Goal: Obtain resource: Download file/media

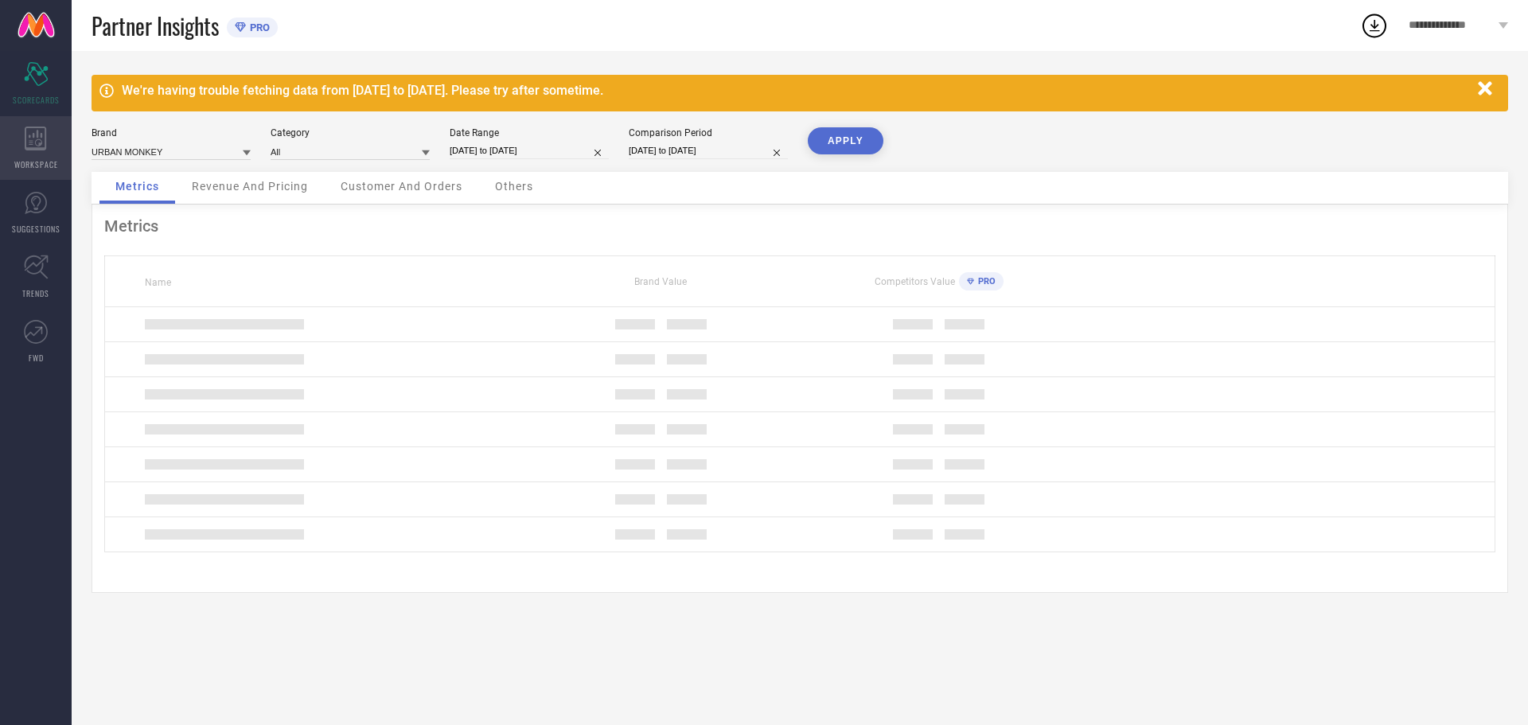
click at [21, 154] on div "WORKSPACE" at bounding box center [36, 148] width 72 height 64
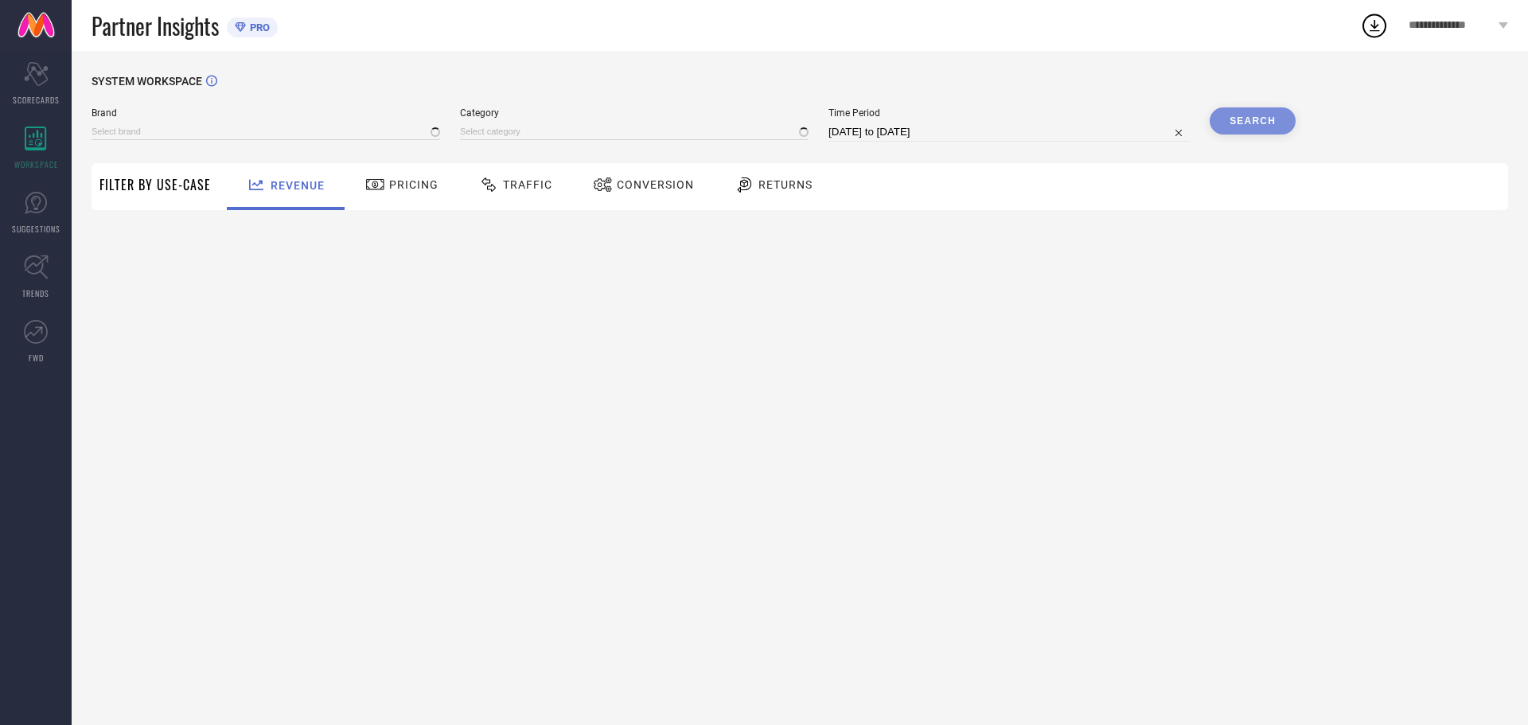
type input "URBAN MONKEY"
type input "All"
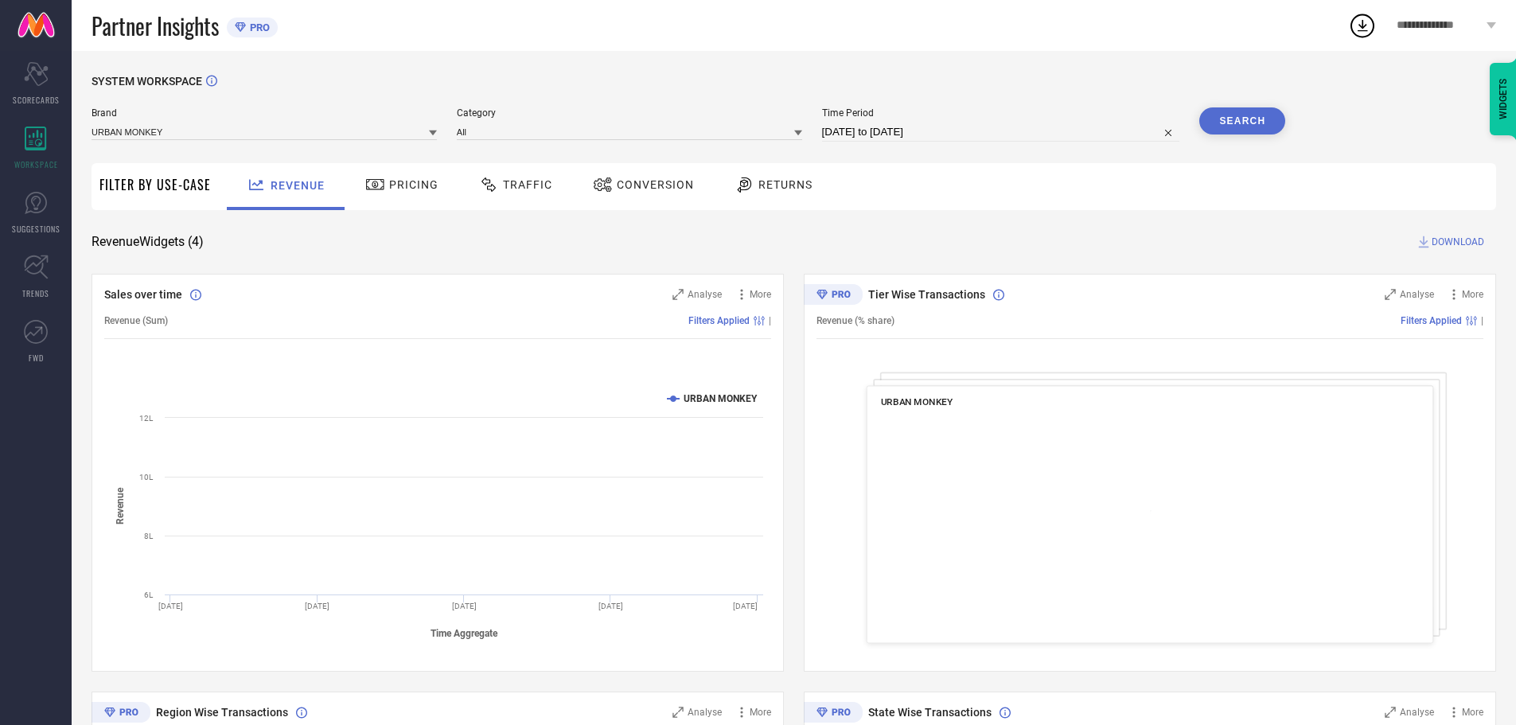
click at [731, 180] on div "Returns" at bounding box center [774, 184] width 86 height 27
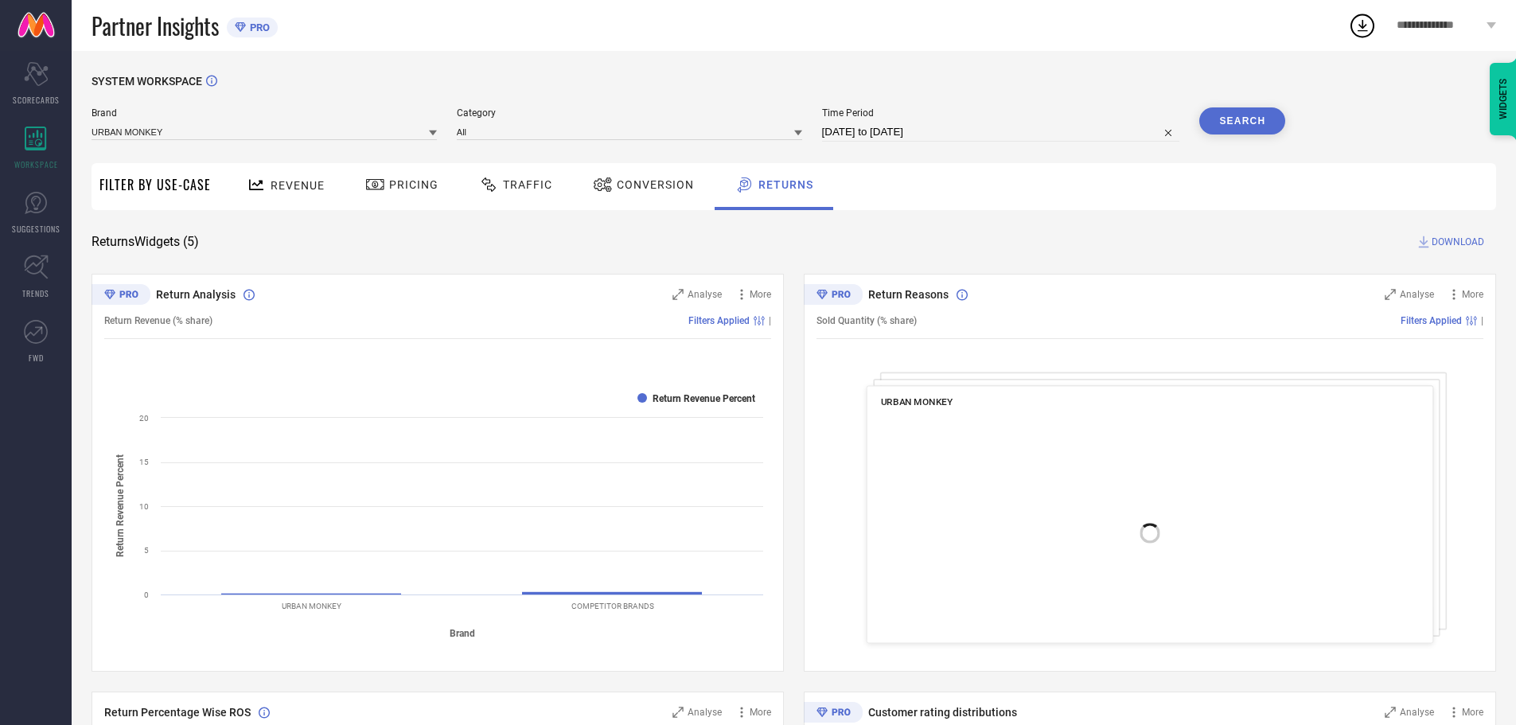
click at [639, 187] on span "Conversion" at bounding box center [655, 184] width 77 height 13
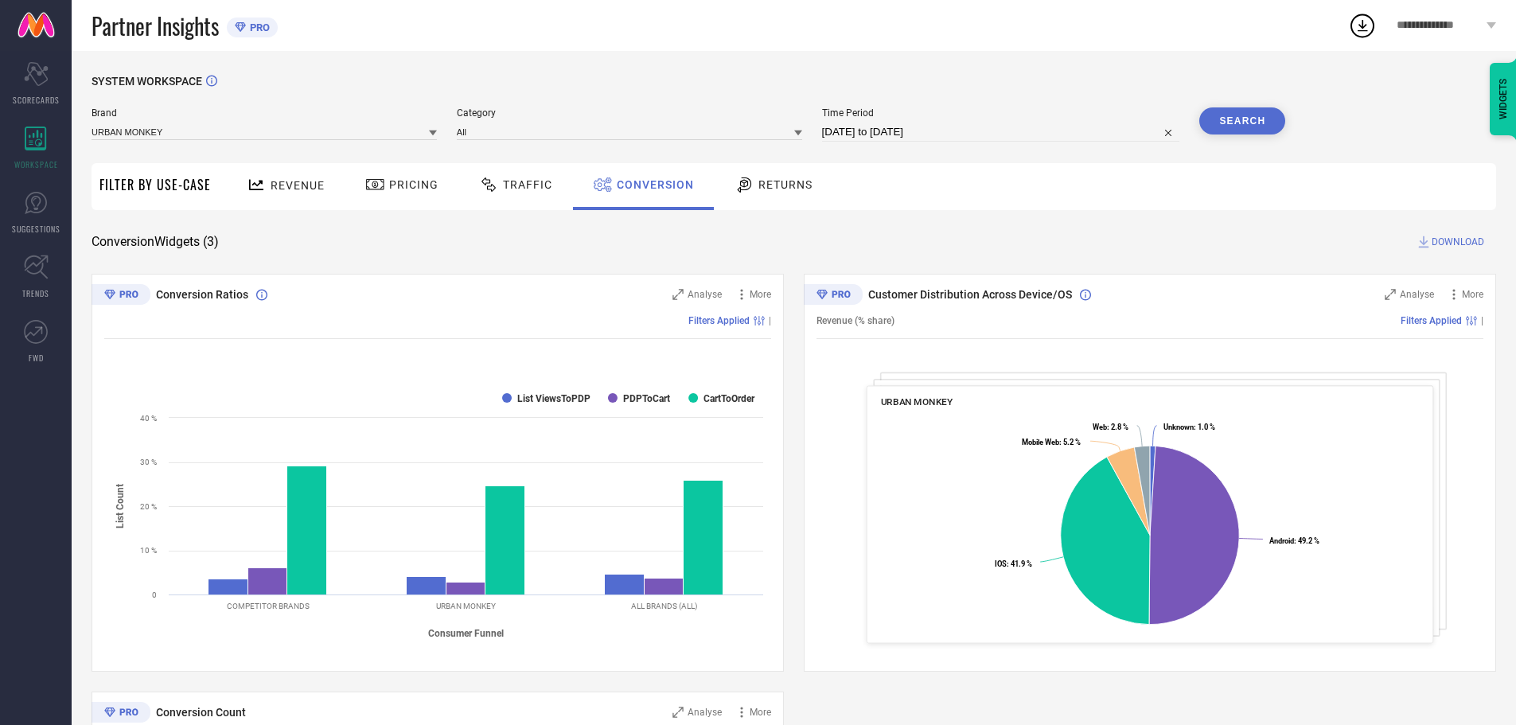
click at [1126, 139] on input "[DATE] to [DATE]" at bounding box center [1001, 132] width 358 height 19
select select "6"
select select "2025"
select select "7"
select select "2025"
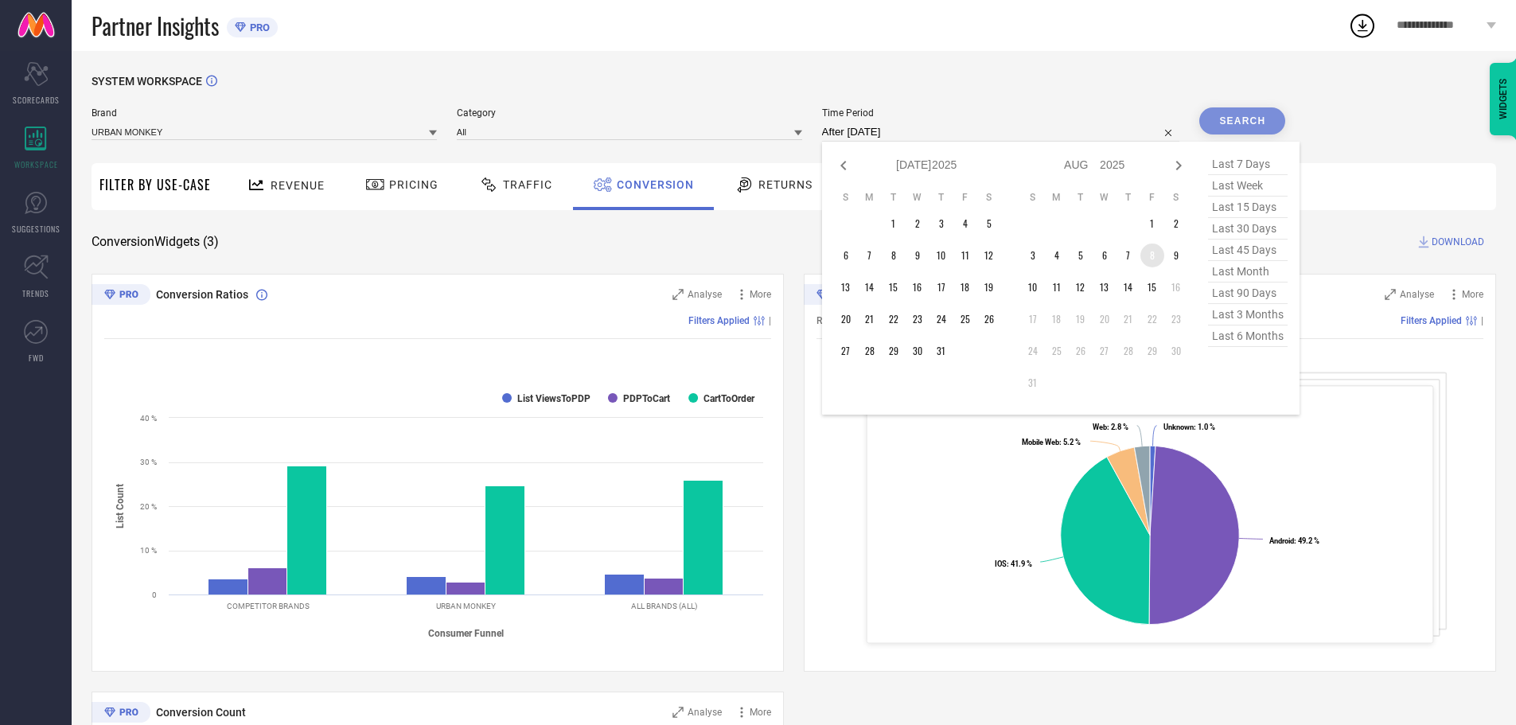
click at [1153, 255] on td "8" at bounding box center [1153, 256] width 24 height 24
type input "[DATE] to [DATE]"
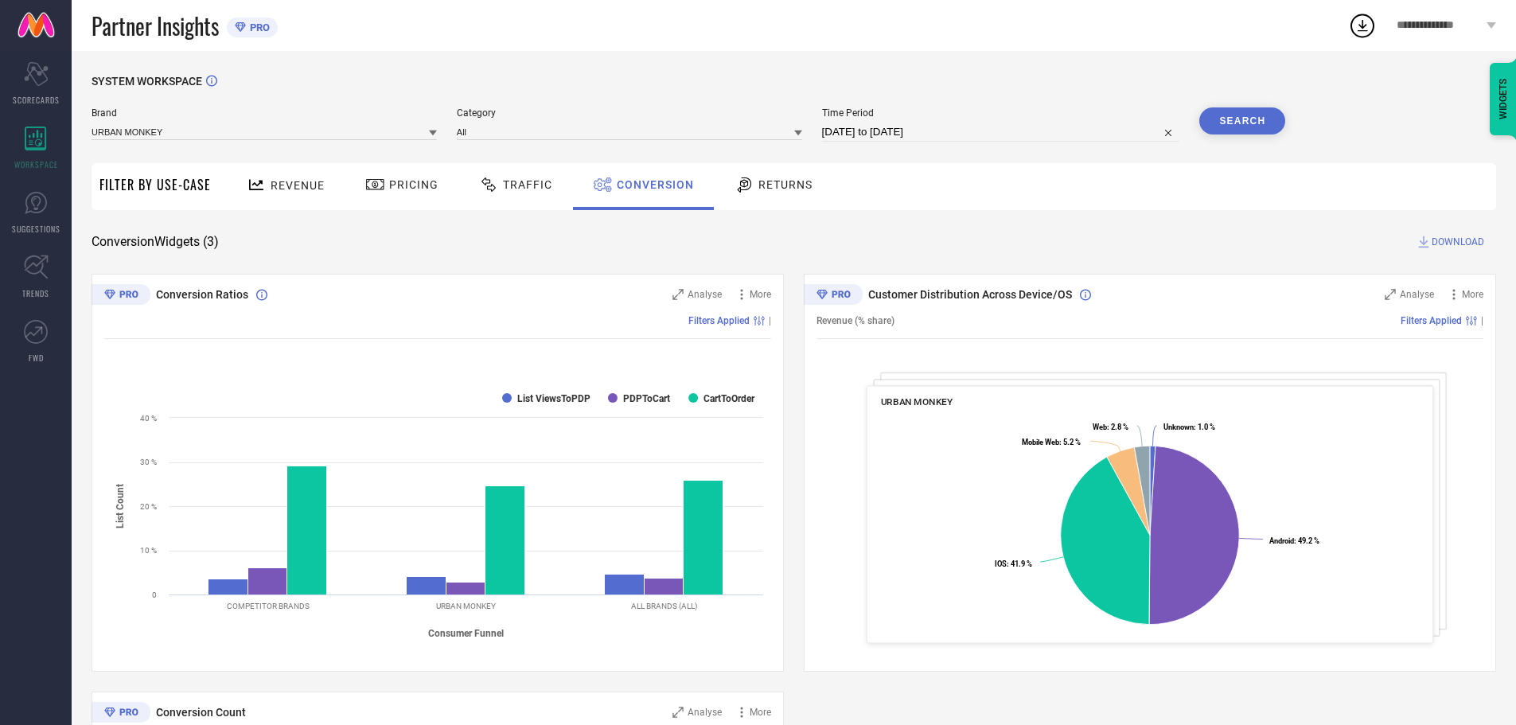
click at [1253, 122] on button "Search" at bounding box center [1243, 120] width 86 height 27
click at [1263, 119] on button "Search" at bounding box center [1243, 120] width 86 height 27
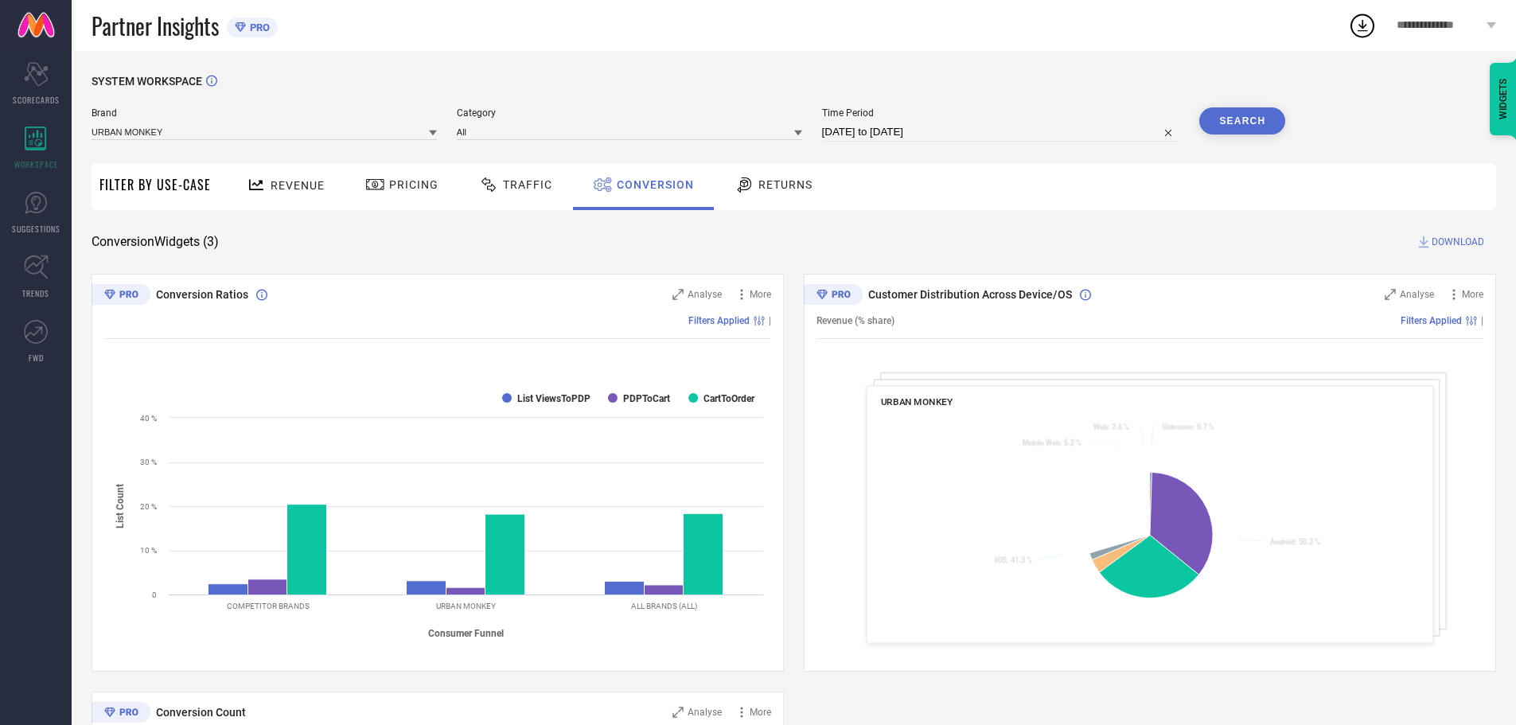
click at [1450, 232] on div "SYSTEM WORKSPACE Brand URBAN MONKEY Category All Time Period [DATE] to [DATE] S…" at bounding box center [794, 582] width 1405 height 1015
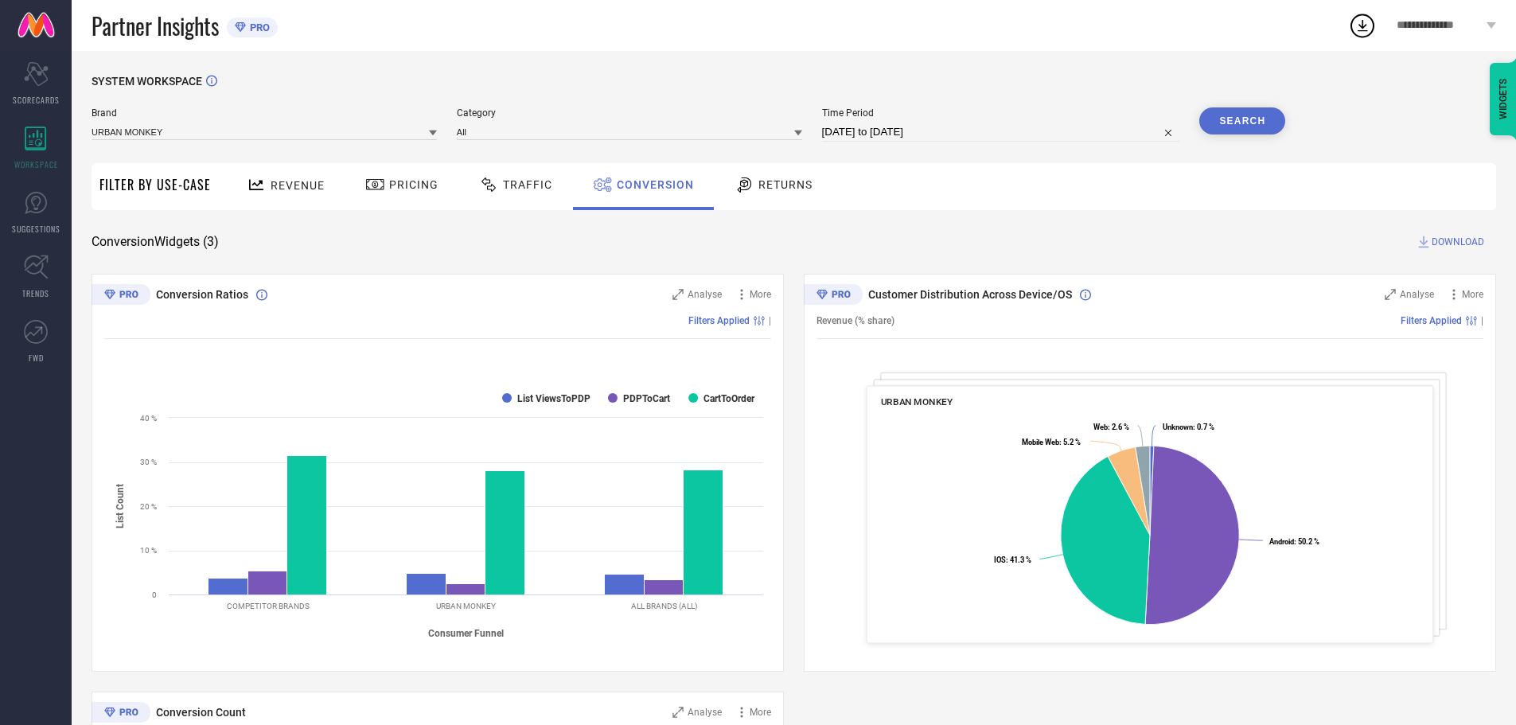
click at [1450, 241] on span "DOWNLOAD" at bounding box center [1458, 242] width 53 height 16
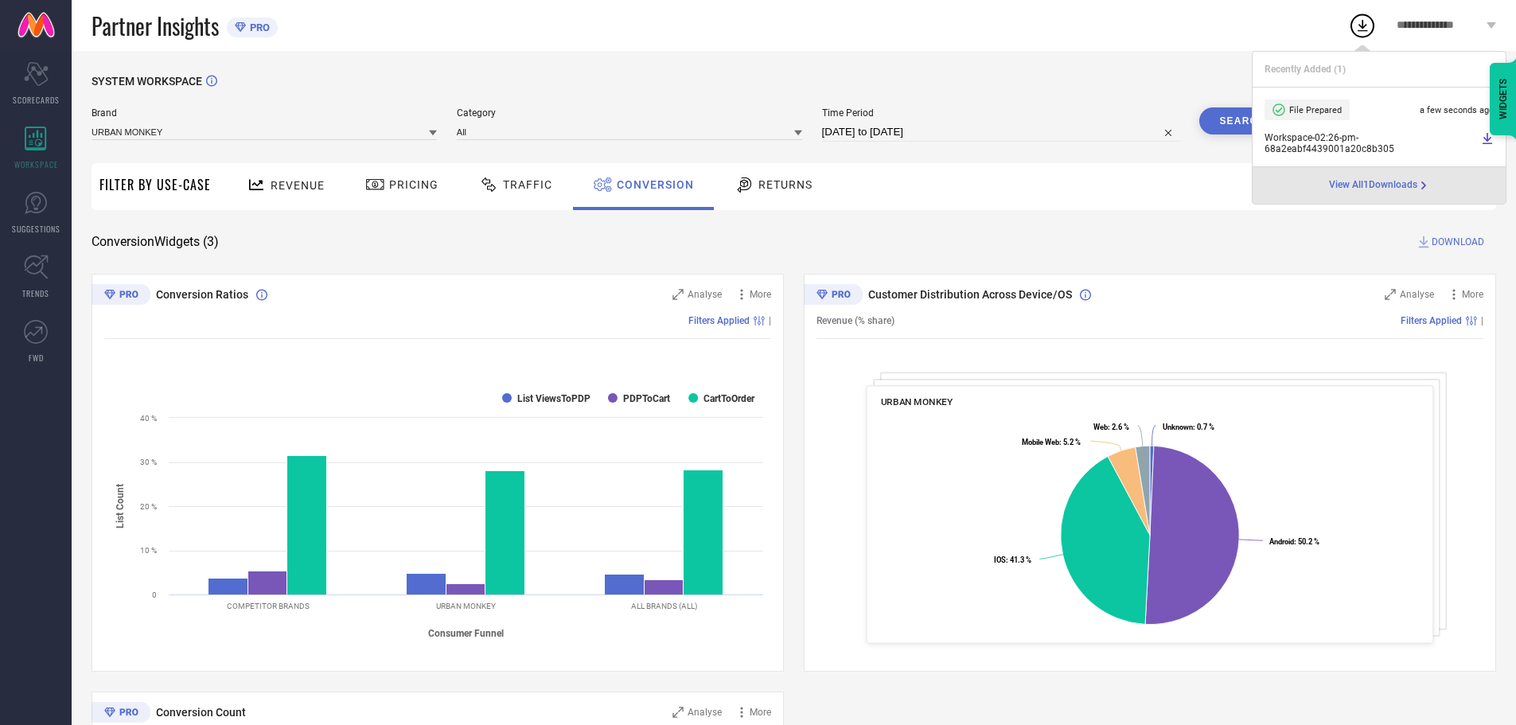
click at [987, 135] on input "[DATE] to [DATE]" at bounding box center [1001, 132] width 358 height 19
select select "7"
select select "2025"
select select "8"
select select "2025"
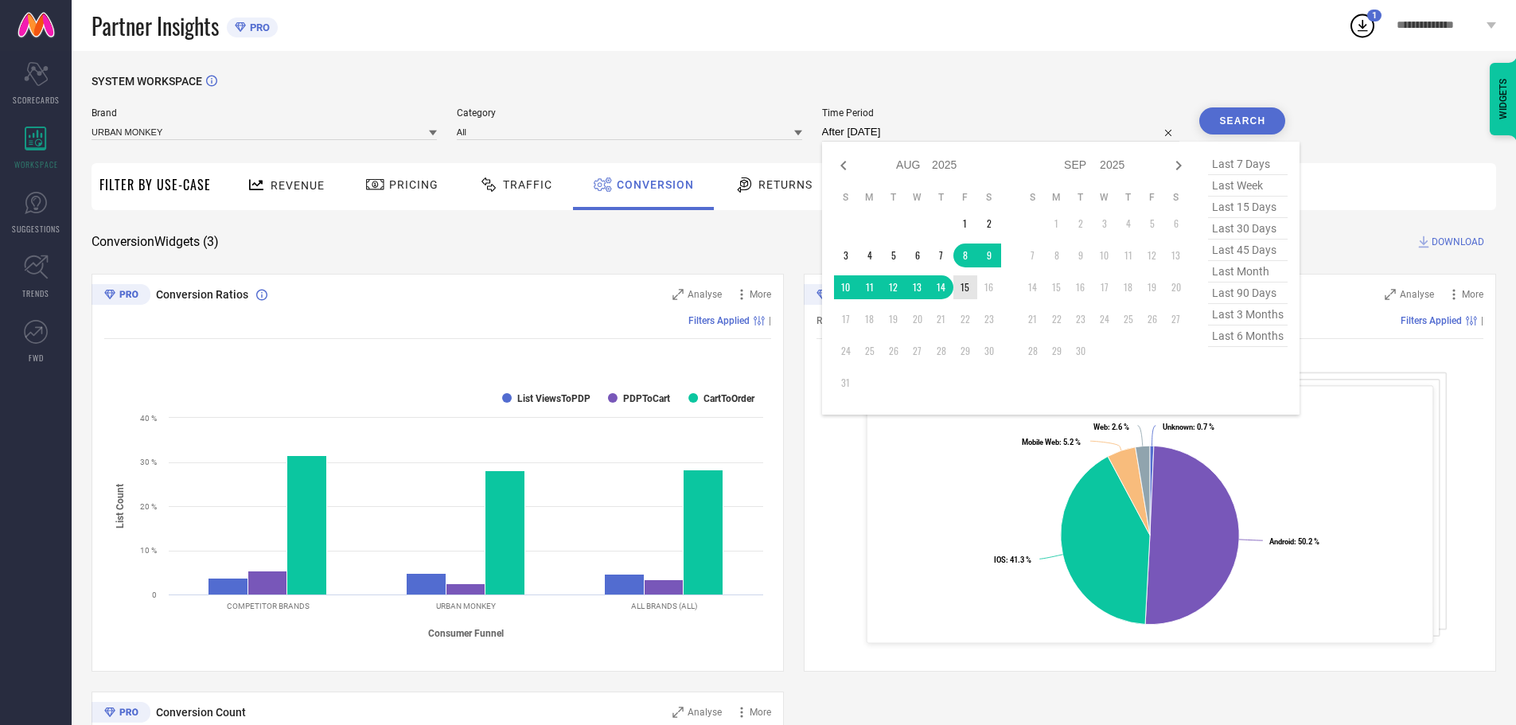
click at [967, 297] on td "15" at bounding box center [966, 287] width 24 height 24
type input "[DATE] to [DATE]"
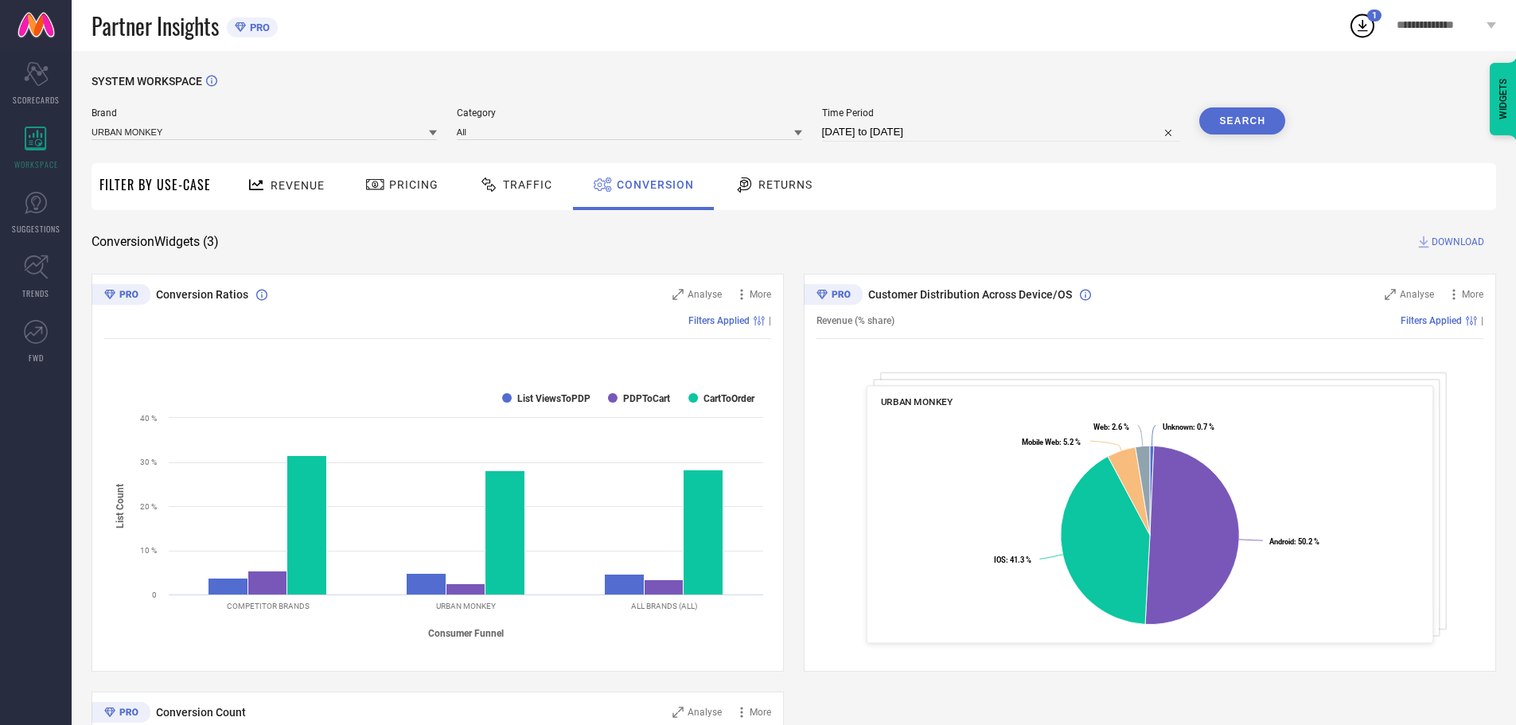
click at [1243, 110] on button "Search" at bounding box center [1243, 120] width 86 height 27
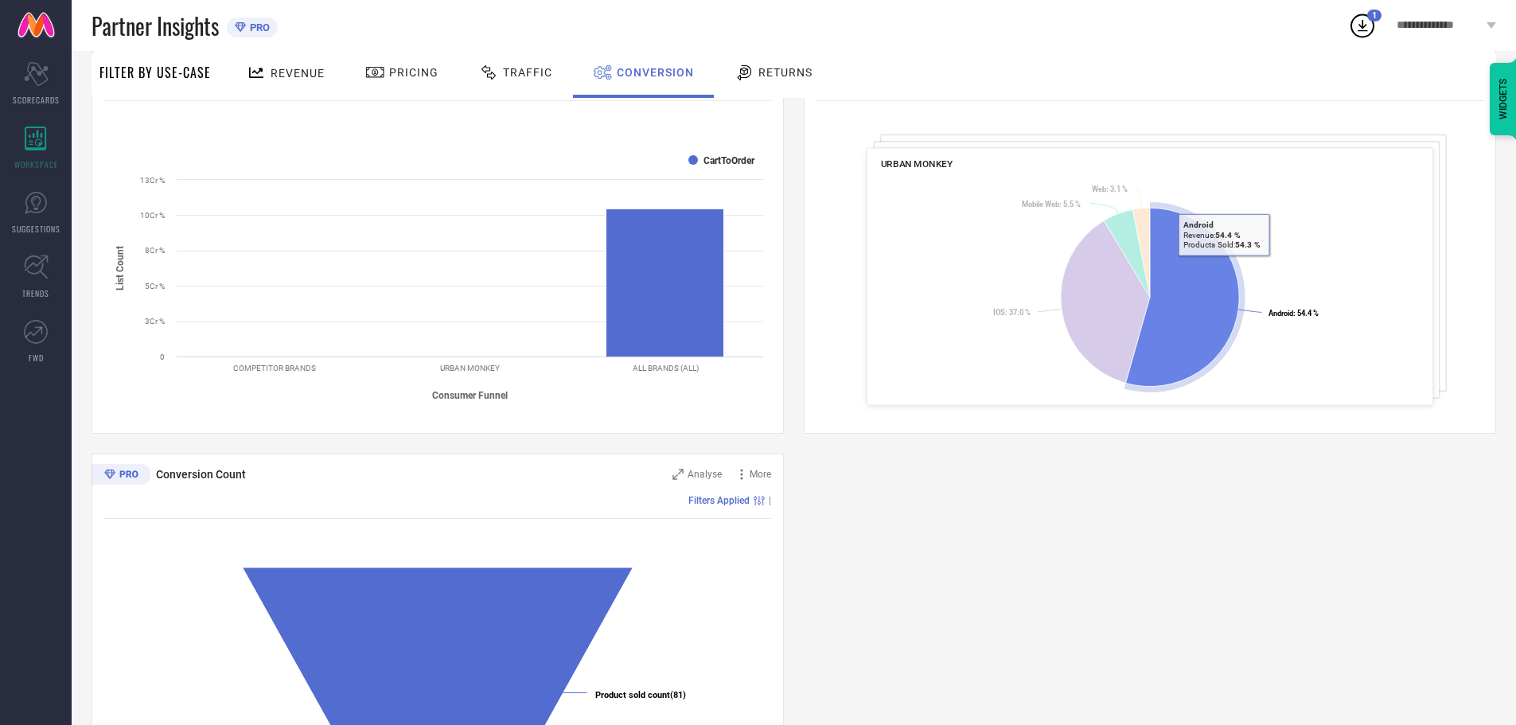
scroll to position [239, 0]
